Goal: Complete application form

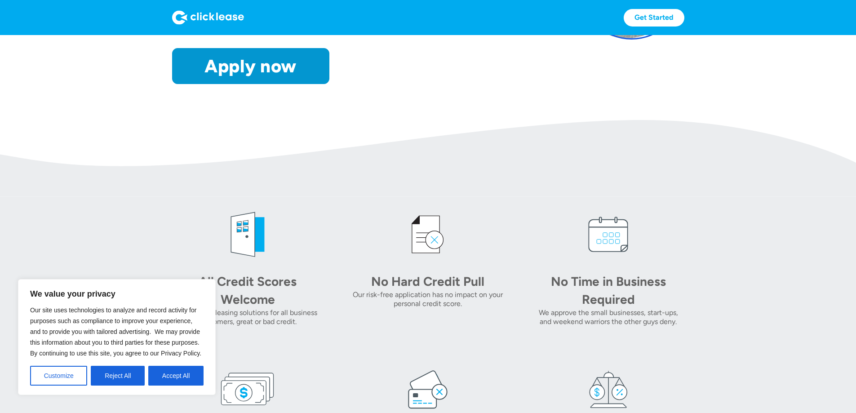
scroll to position [315, 0]
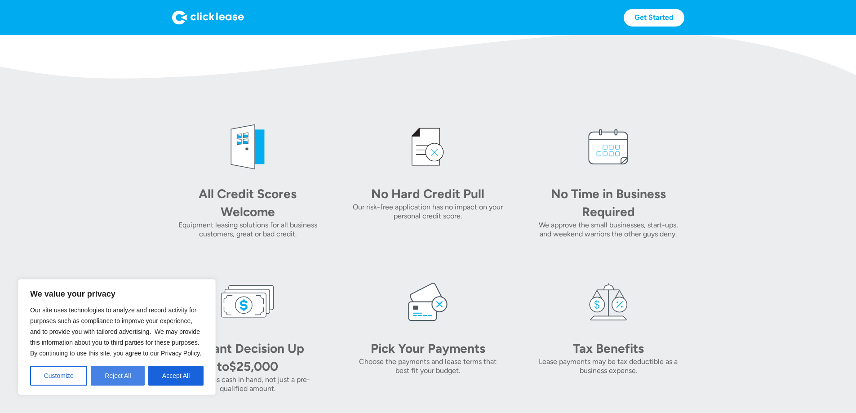
click at [131, 377] on button "Reject All" at bounding box center [118, 376] width 54 height 20
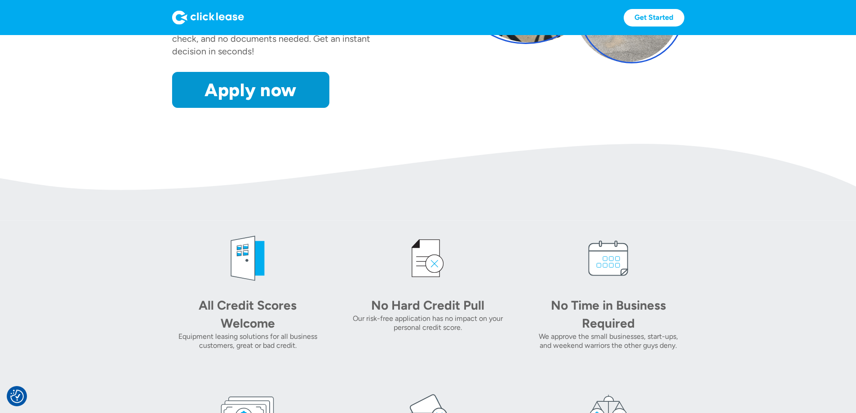
scroll to position [45, 0]
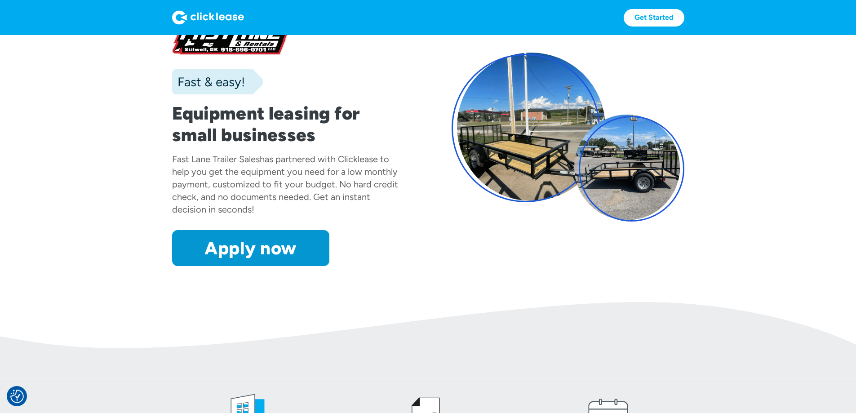
click at [174, 302] on section "Fast & easy! Equipment leasing for small businesses Fast Lane Trailer Sales has…" at bounding box center [428, 146] width 856 height 312
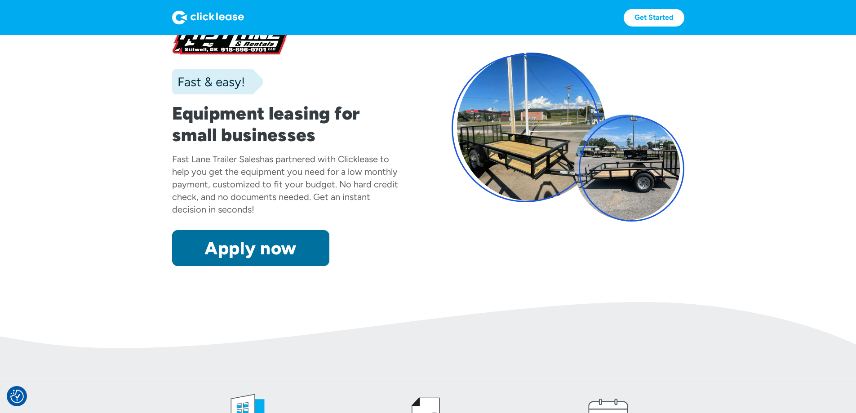
click at [181, 266] on link "Apply now" at bounding box center [250, 248] width 157 height 36
